Goal: Task Accomplishment & Management: Complete application form

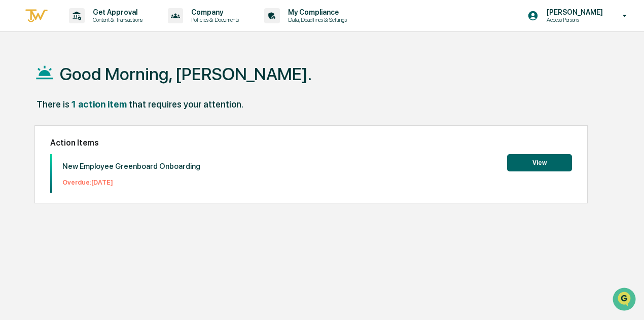
click at [538, 152] on div "Action Items New Employee Greenboard Onboarding Overdue: [DATE] View" at bounding box center [310, 164] width 553 height 78
click at [536, 156] on button "View" at bounding box center [539, 162] width 65 height 17
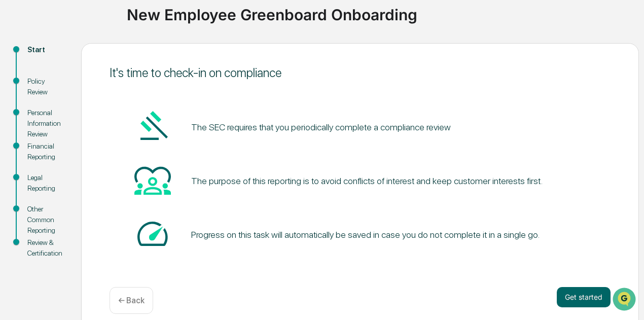
scroll to position [88, 0]
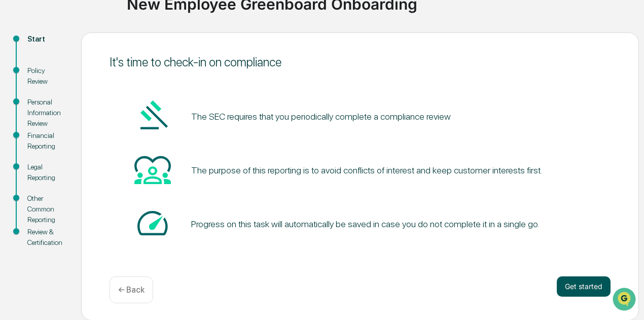
click at [585, 285] on button "Get started" at bounding box center [583, 286] width 54 height 20
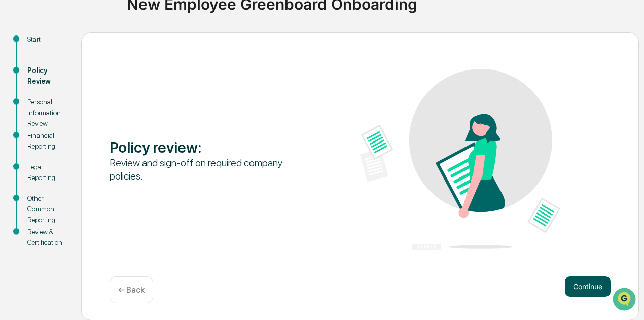
click at [586, 277] on button "Continue" at bounding box center [588, 286] width 46 height 20
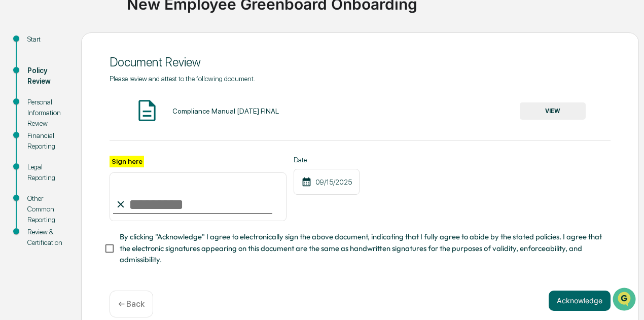
click at [140, 205] on input "Sign here" at bounding box center [197, 196] width 177 height 49
type input "**********"
click at [140, 256] on span "By clicking "Acknowledge" I agree to electronically sign the above document, in…" at bounding box center [361, 248] width 482 height 34
click at [542, 106] on button "VIEW" at bounding box center [552, 110] width 66 height 17
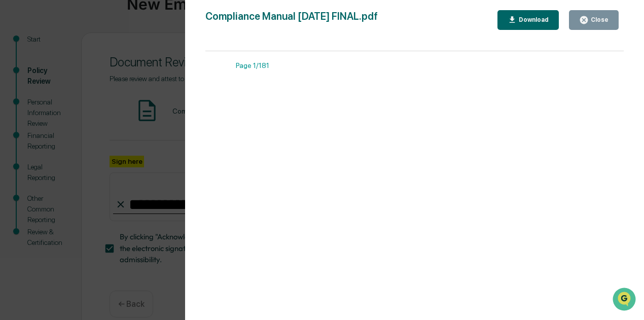
click at [526, 15] on div "Download" at bounding box center [528, 20] width 42 height 10
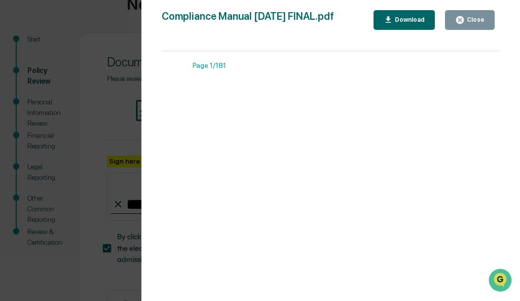
click at [98, 74] on div "Version History [DATE] 02:32 PM [PERSON_NAME] Compliance Manual [DATE] FINAL.pd…" at bounding box center [260, 150] width 520 height 301
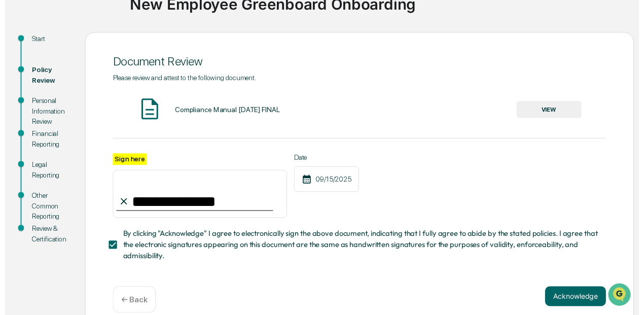
scroll to position [106, 0]
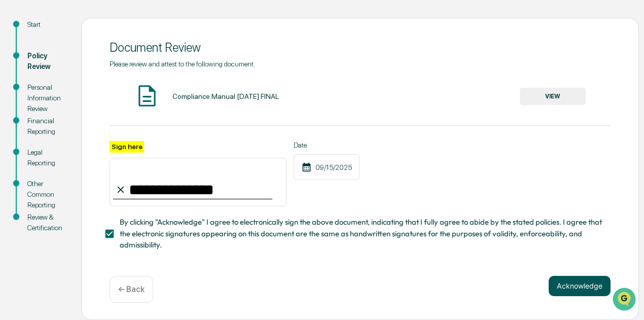
click at [581, 292] on button "Acknowledge" at bounding box center [579, 286] width 62 height 20
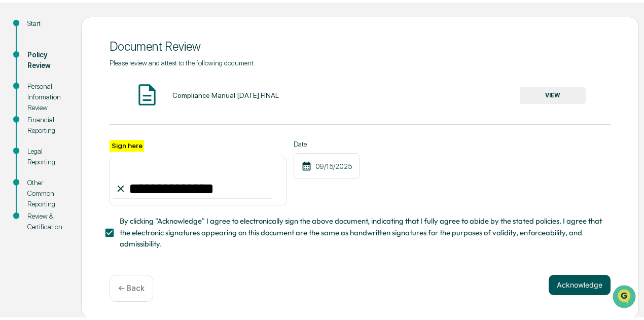
scroll to position [88, 0]
